Goal: Information Seeking & Learning: Understand process/instructions

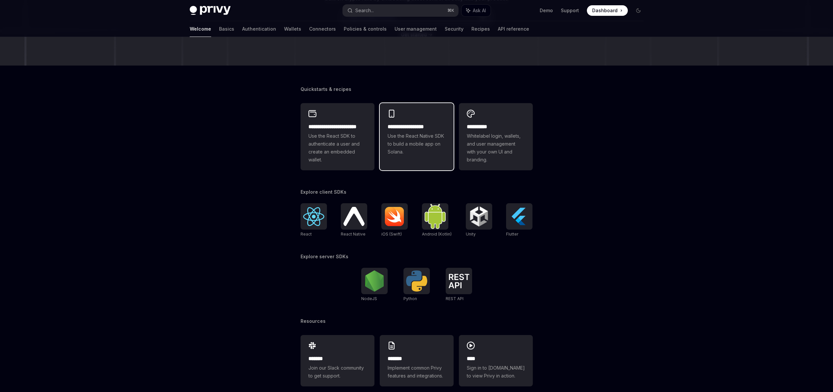
scroll to position [102, 0]
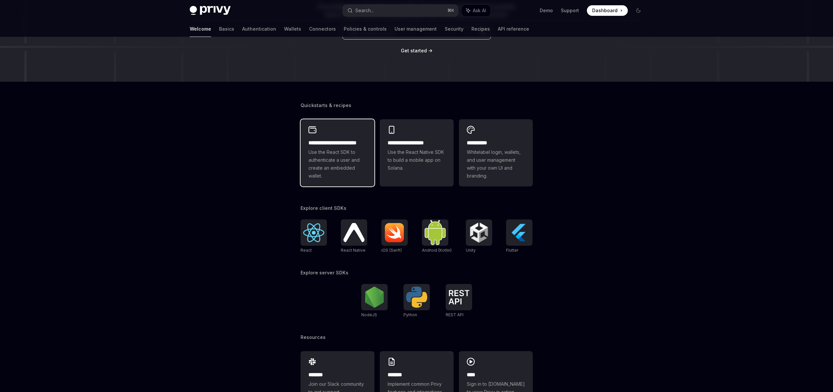
click at [340, 165] on span "Use the React SDK to authenticate a user and create an embedded wallet." at bounding box center [337, 164] width 58 height 32
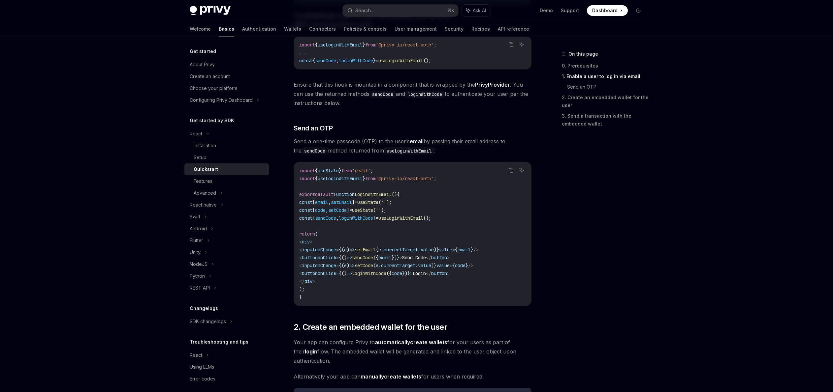
scroll to position [195, 0]
click at [211, 192] on div "Advanced" at bounding box center [205, 193] width 22 height 8
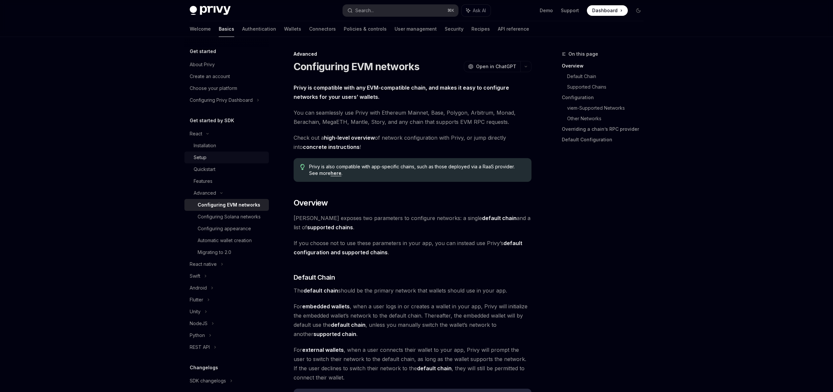
click at [207, 158] on div "Setup" at bounding box center [229, 158] width 71 height 8
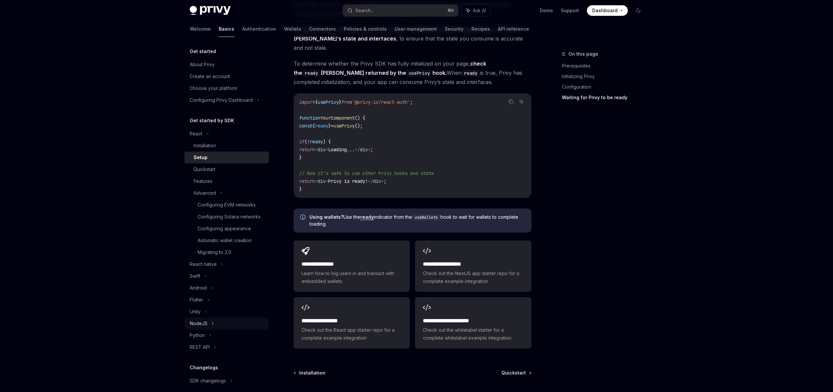
click at [207, 326] on div "NodeJS" at bounding box center [226, 324] width 84 height 12
click at [214, 333] on div "Installation" at bounding box center [205, 336] width 22 height 8
click at [209, 339] on div "Installation" at bounding box center [205, 336] width 22 height 8
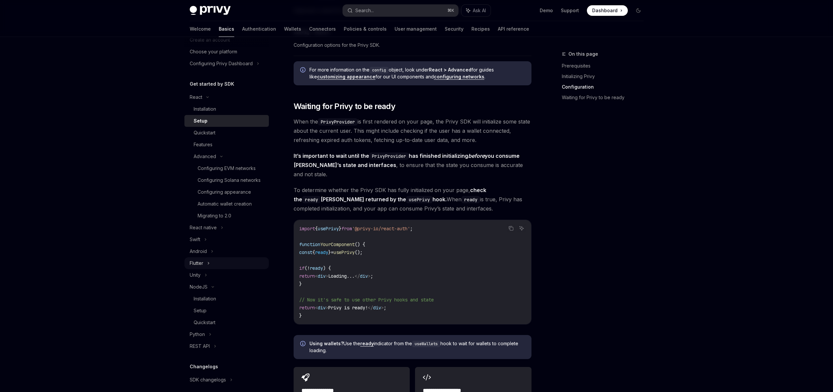
scroll to position [55, 0]
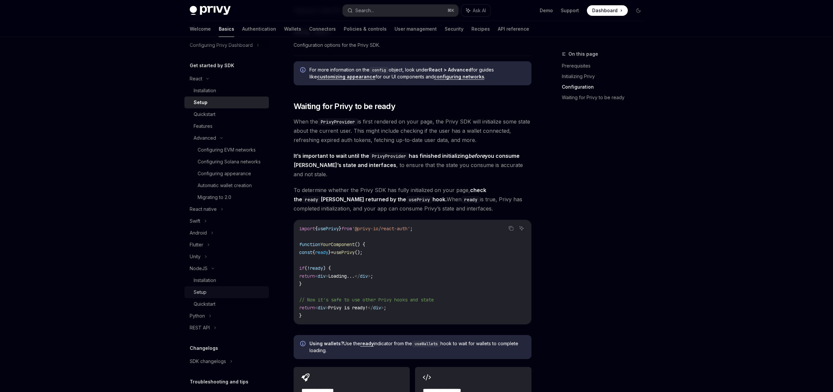
click at [208, 292] on div "Setup" at bounding box center [229, 293] width 71 height 8
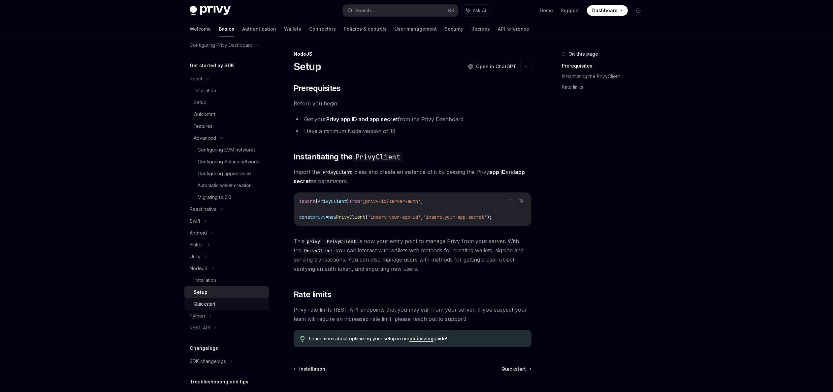
click at [211, 307] on div "Quickstart" at bounding box center [205, 304] width 22 height 8
type textarea "*"
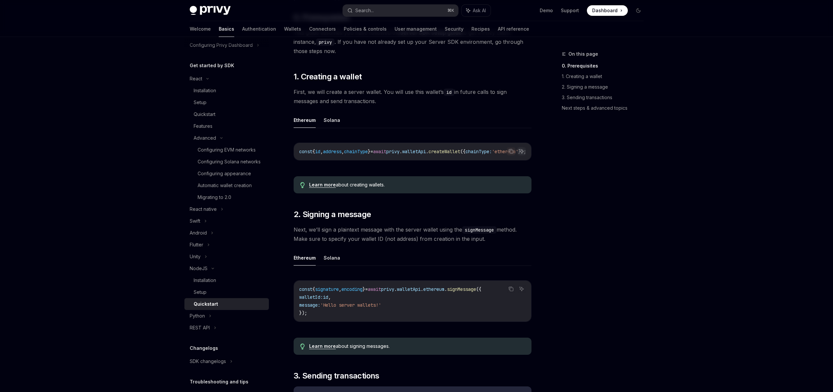
scroll to position [102, 0]
